Goal: Task Accomplishment & Management: Manage account settings

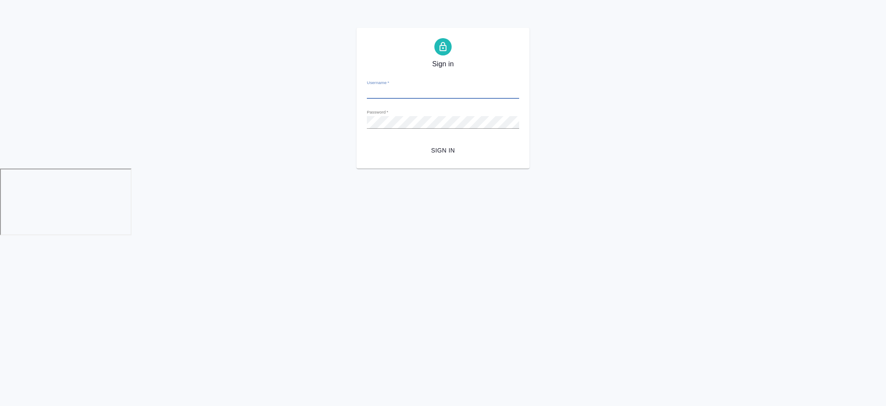
type input "i.semenets@awatera.com"
click at [439, 158] on div "Sign in Username   * i.semenets@awatera.com Password   * urlPath   * /Client/5a…" at bounding box center [443, 98] width 173 height 141
click at [439, 151] on span "Sign in" at bounding box center [443, 150] width 139 height 11
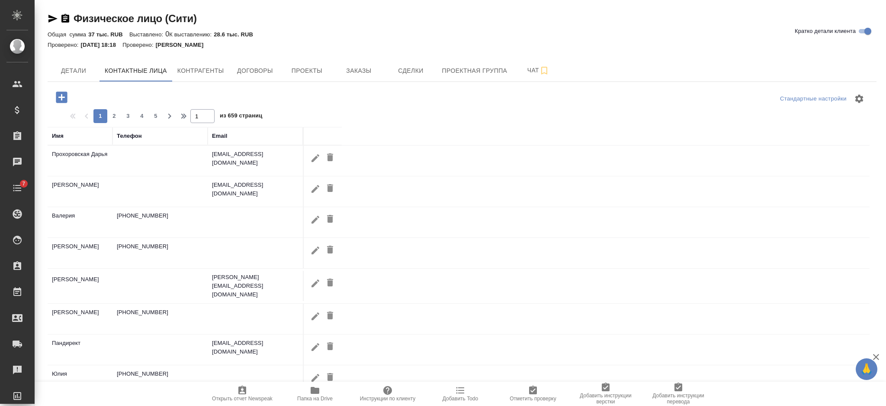
select select "RU"
click at [132, 139] on div "Телефон" at bounding box center [129, 136] width 25 height 9
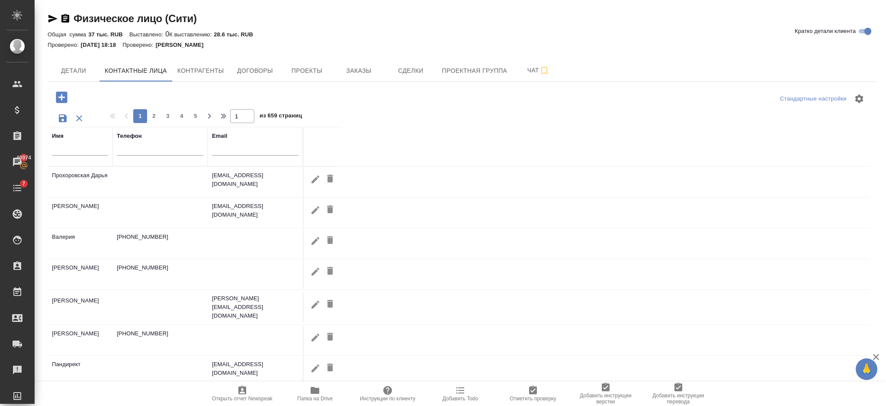
click at [139, 149] on input "text" at bounding box center [160, 150] width 87 height 11
paste input "89165510977"
type input "89165510977"
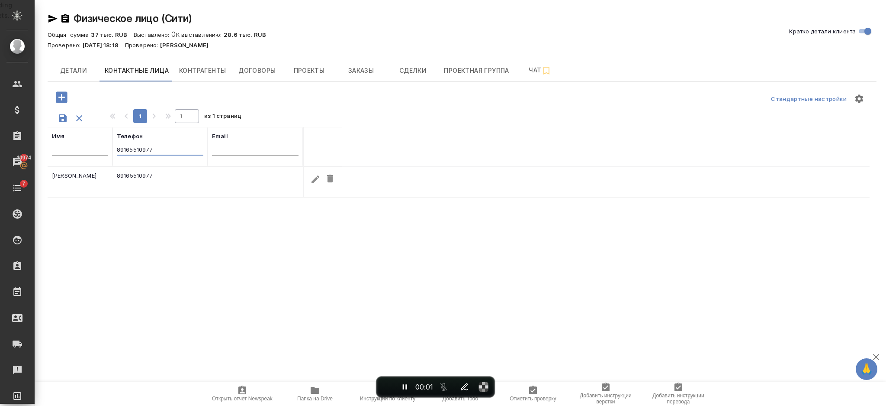
click at [310, 179] on icon "button" at bounding box center [315, 179] width 10 height 10
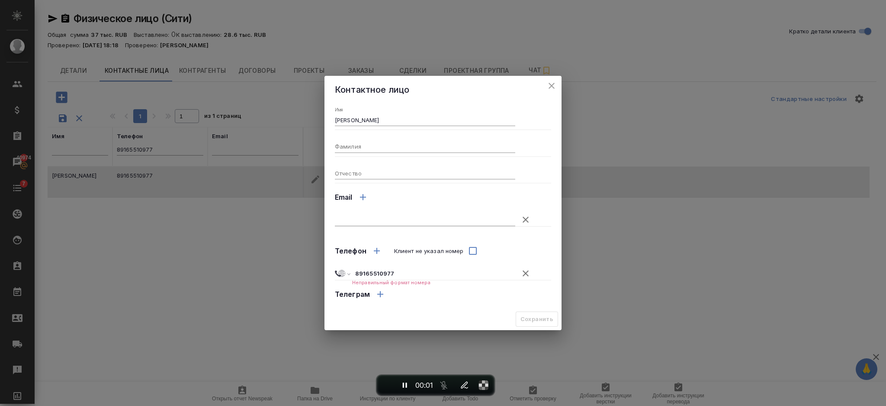
type input "[PERSON_NAME]"
select select "ZZ"
type input "89165510977"
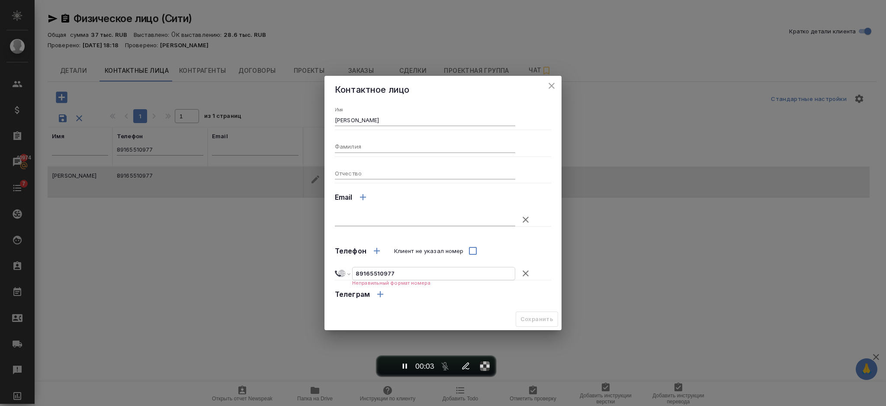
click at [358, 270] on input "89165510977" at bounding box center [434, 273] width 162 height 13
select select "IN"
type input "[PHONE_NUMBER]"
click at [359, 270] on input "[PHONE_NUMBER]" at bounding box center [434, 273] width 162 height 13
select select "RU"
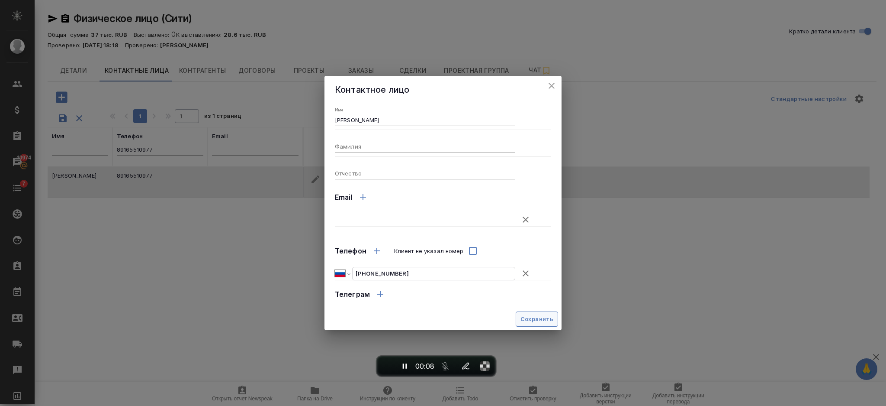
type input "[PHONE_NUMBER]"
click at [531, 319] on span "Сохранить" at bounding box center [537, 319] width 33 height 10
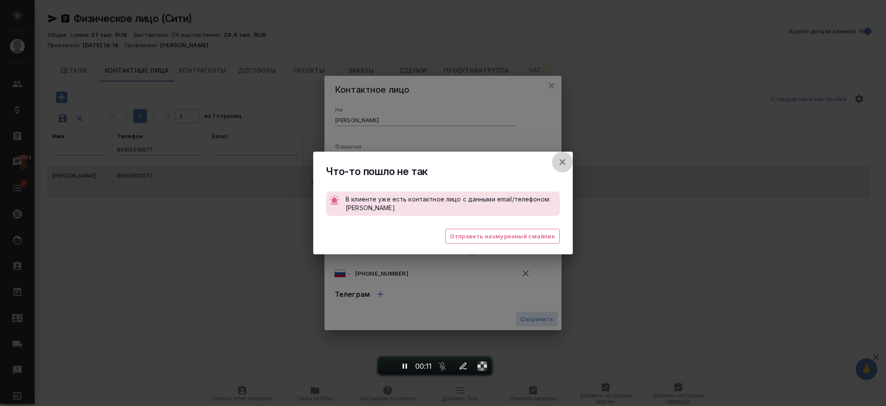
drag, startPoint x: 561, startPoint y: 160, endPoint x: 349, endPoint y: 388, distance: 311.5
click at [562, 160] on icon "button" at bounding box center [562, 162] width 10 height 10
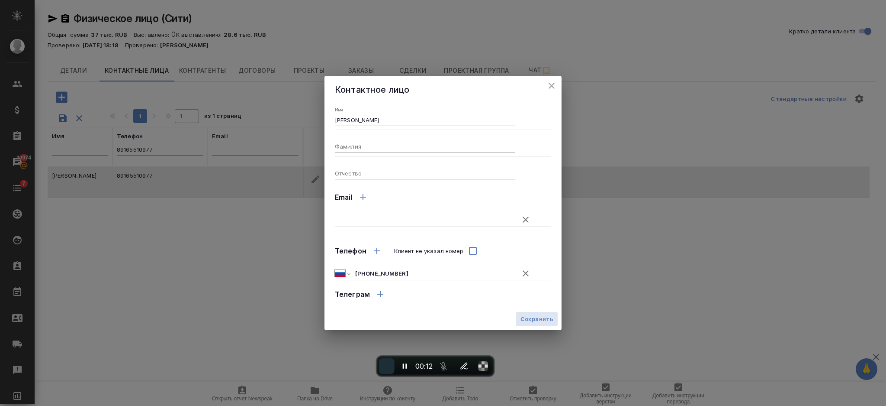
click at [387, 366] on span "End recording" at bounding box center [387, 366] width 0 height 0
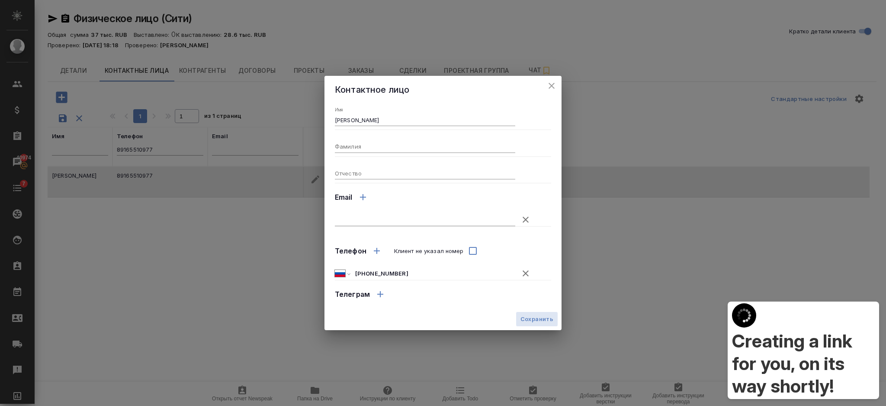
click at [785, 359] on div "Creating a link for you, on its way shortly!" at bounding box center [803, 350] width 143 height 94
